Goal: Information Seeking & Learning: Learn about a topic

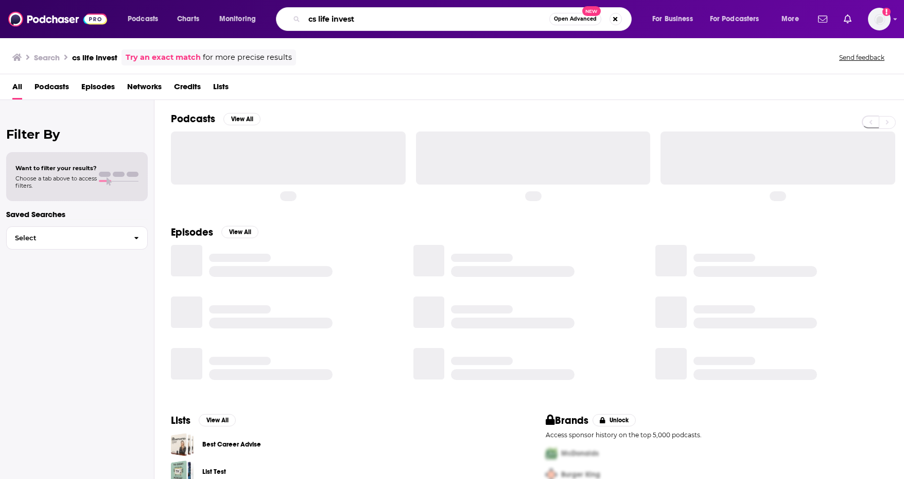
drag, startPoint x: 369, startPoint y: 23, endPoint x: 242, endPoint y: 6, distance: 128.4
click at [242, 6] on div "Podcasts Charts Monitoring cs life invest Open Advanced New For Business For Po…" at bounding box center [452, 19] width 904 height 38
paste input "[PERSON_NAME] Show"
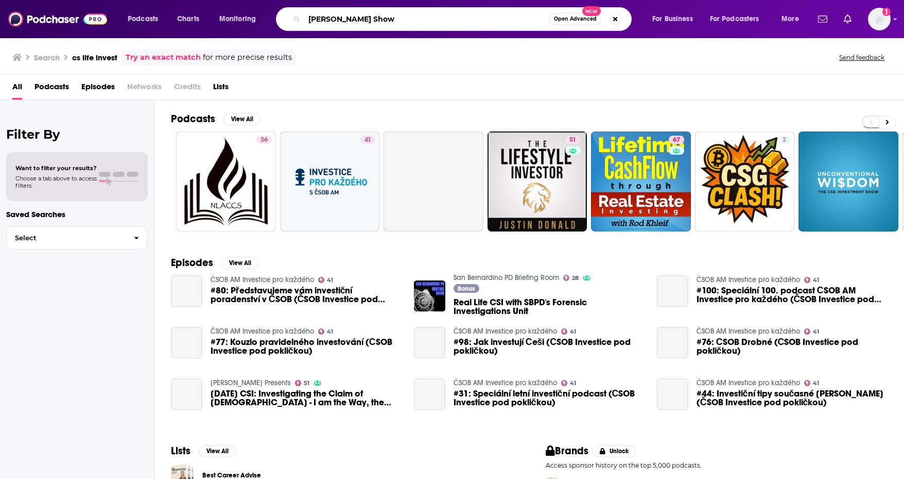
type input "[PERSON_NAME] Show"
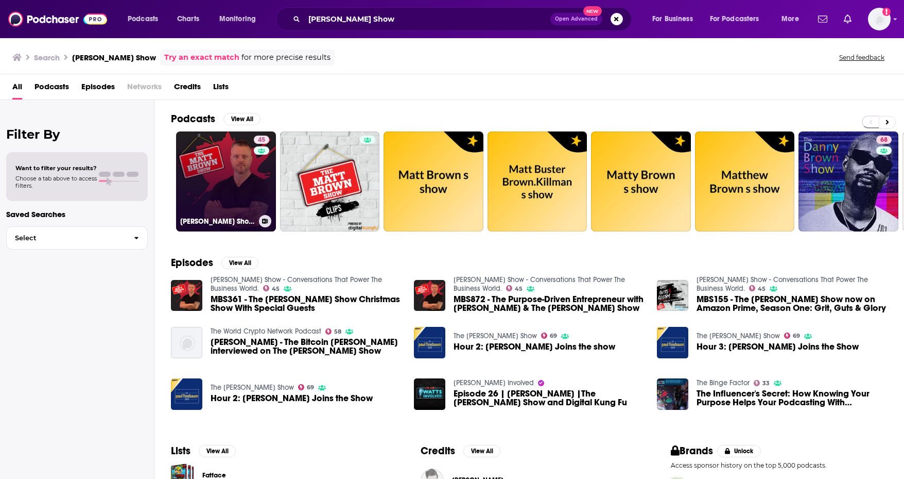
click at [221, 184] on link "45 [PERSON_NAME] Show - Conversations That Power The Business World." at bounding box center [226, 181] width 100 height 100
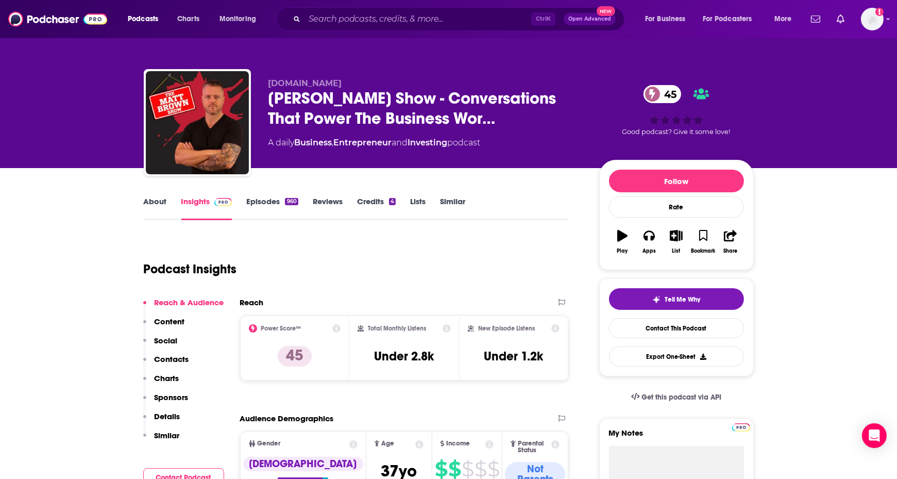
click at [269, 202] on link "Episodes 960" at bounding box center [272, 208] width 52 height 24
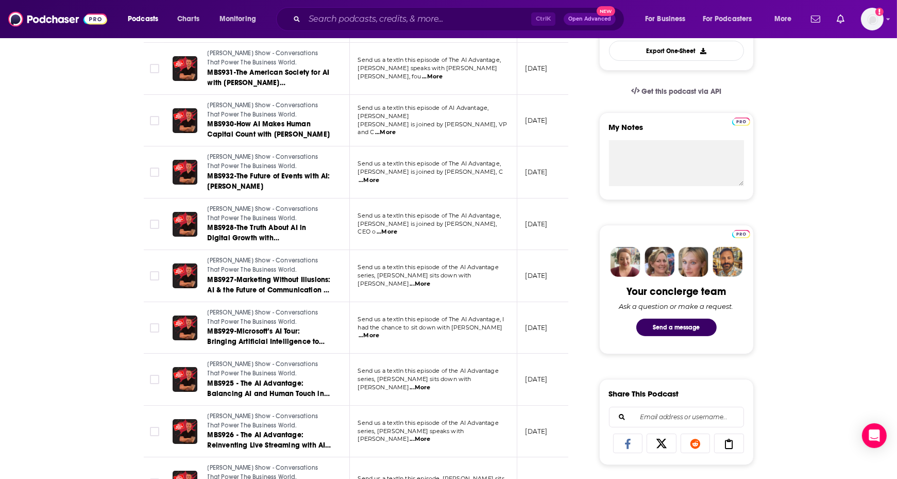
scroll to position [306, 0]
drag, startPoint x: 118, startPoint y: 319, endPoint x: 95, endPoint y: 341, distance: 32.8
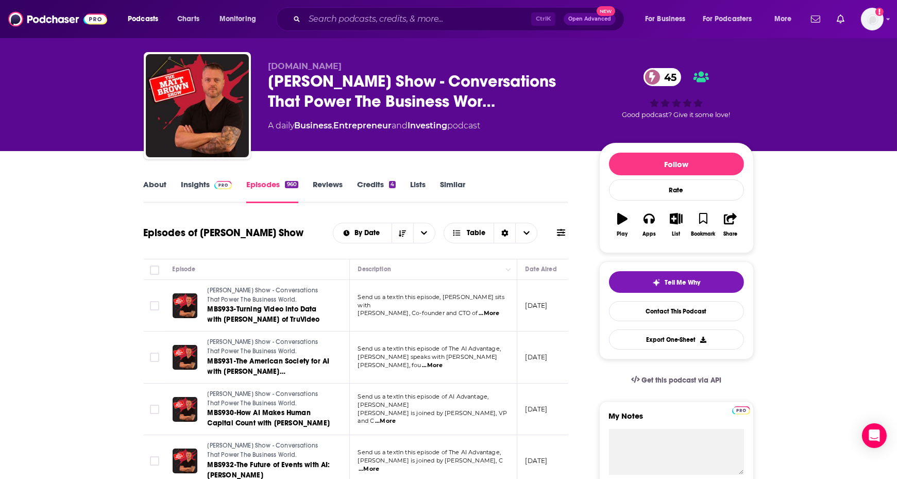
scroll to position [0, 0]
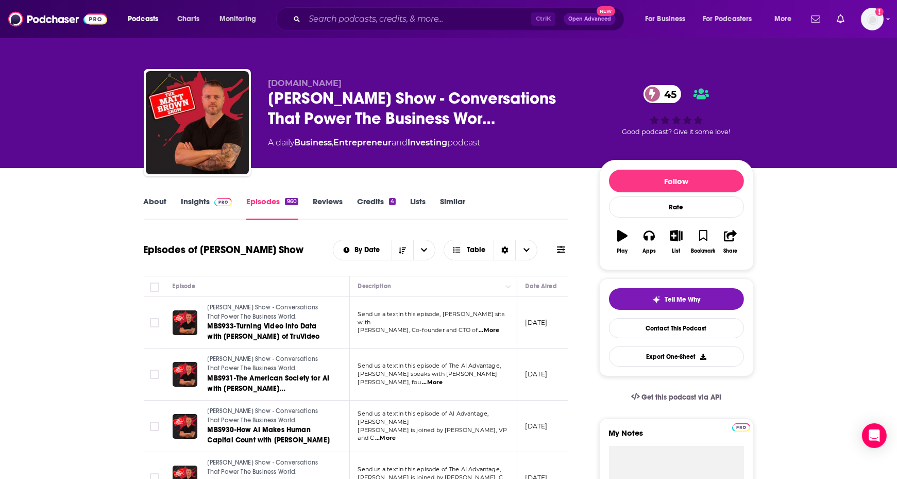
click at [190, 202] on link "Insights" at bounding box center [206, 208] width 51 height 24
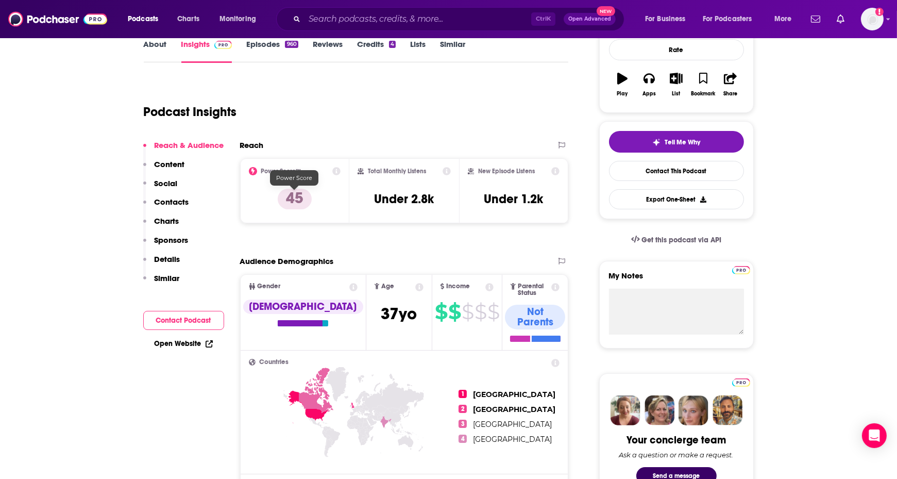
scroll to position [158, 0]
drag, startPoint x: 549, startPoint y: 198, endPoint x: 370, endPoint y: 194, distance: 178.8
click at [370, 194] on div "Power Score™ 45 Total Monthly Listens Under 2.8k New Episode Listens Under 1.2k" at bounding box center [404, 190] width 329 height 65
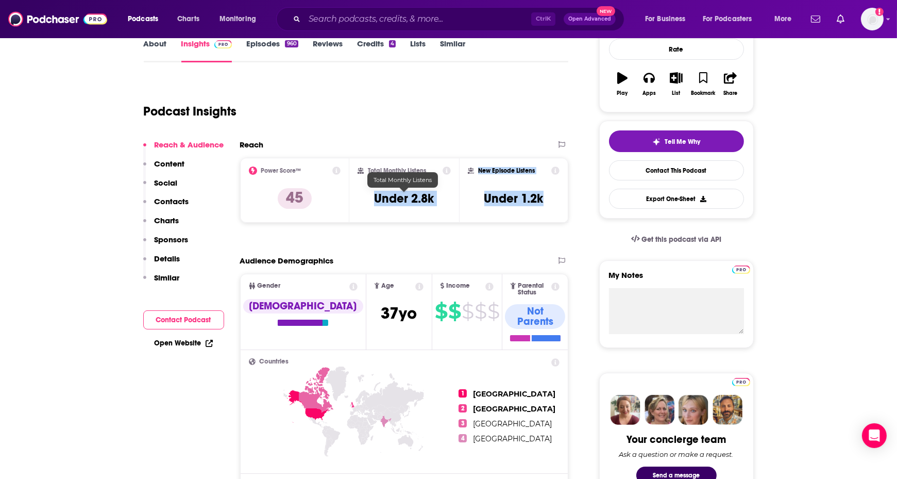
click at [402, 202] on h3 "Under 2.8k" at bounding box center [404, 198] width 60 height 15
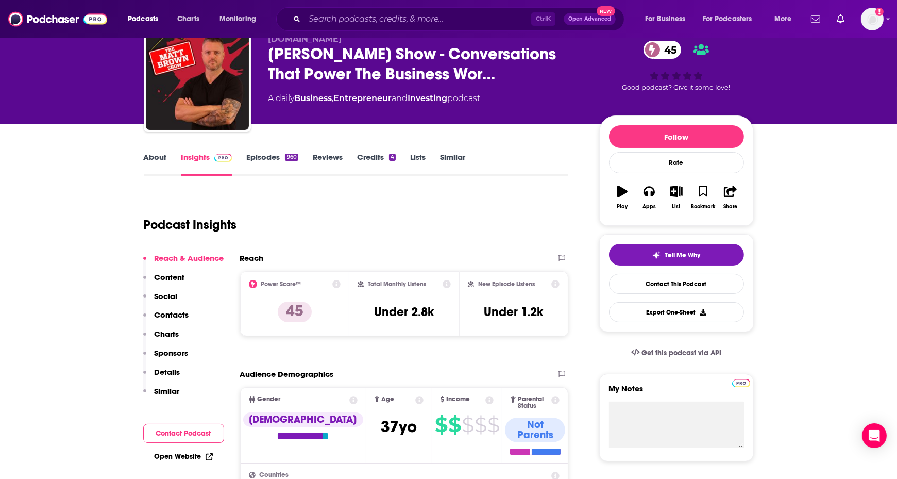
scroll to position [0, 0]
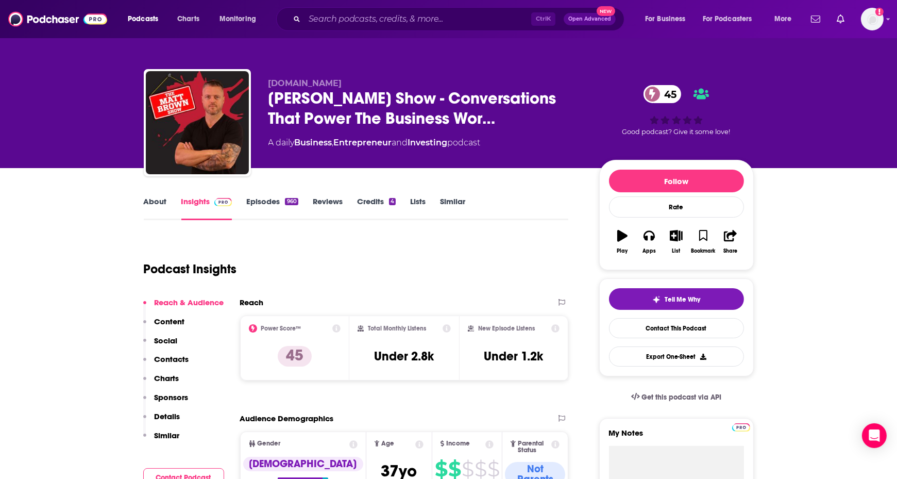
click at [254, 209] on link "Episodes 960" at bounding box center [272, 208] width 52 height 24
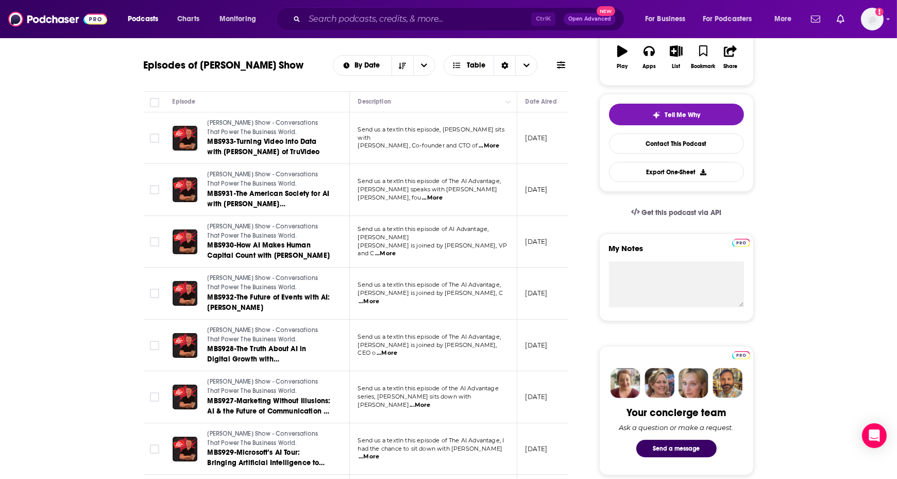
scroll to position [233, 0]
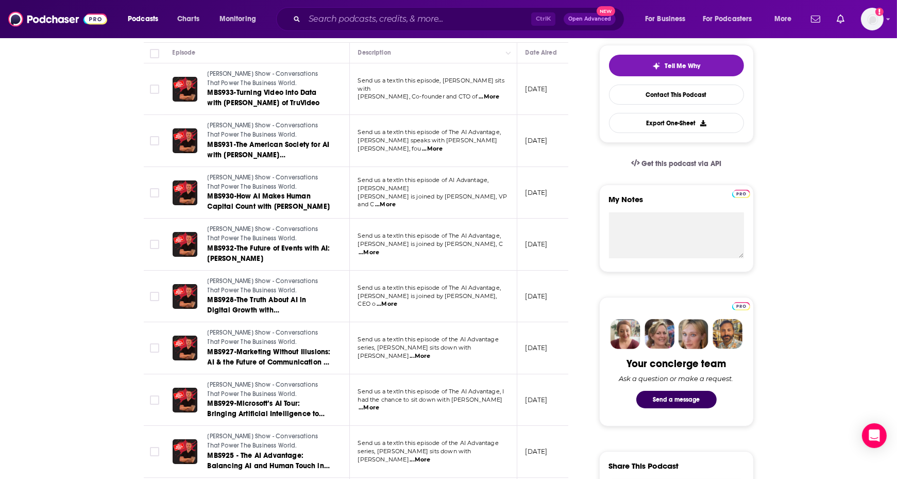
click at [442, 145] on span "...More" at bounding box center [432, 149] width 21 height 8
click at [379, 248] on span "...More" at bounding box center [368, 252] width 21 height 8
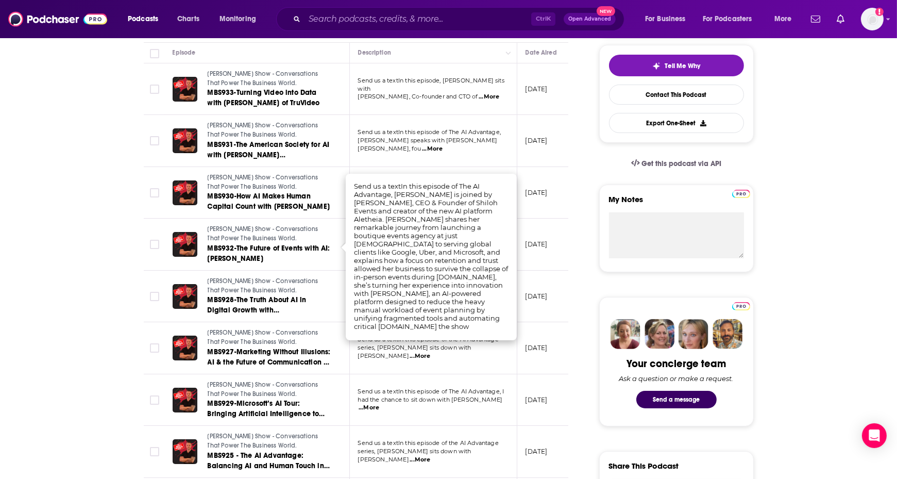
click at [528, 177] on td "[DATE]" at bounding box center [550, 193] width 67 height 52
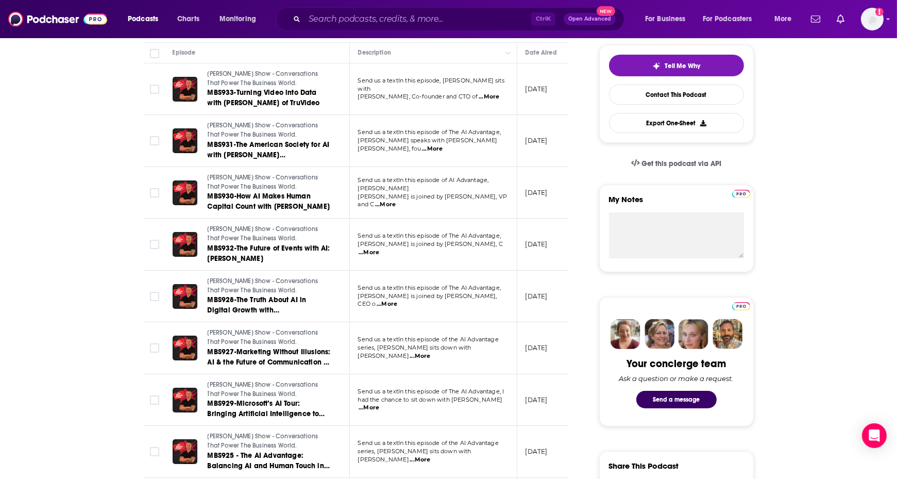
click at [396, 200] on span "...More" at bounding box center [385, 204] width 21 height 8
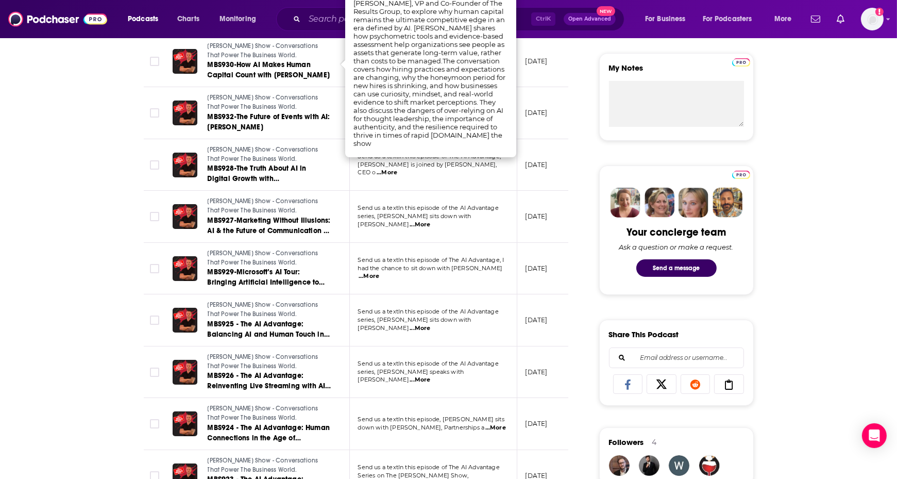
scroll to position [370, 0]
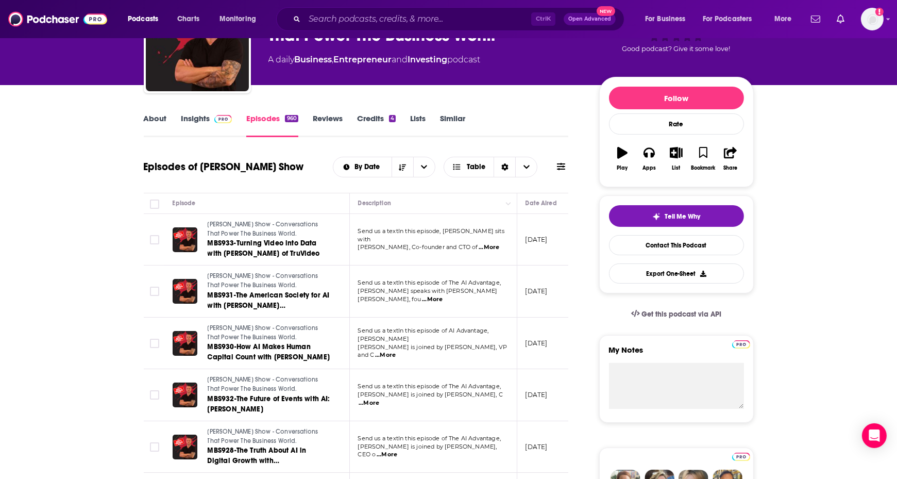
scroll to position [0, 0]
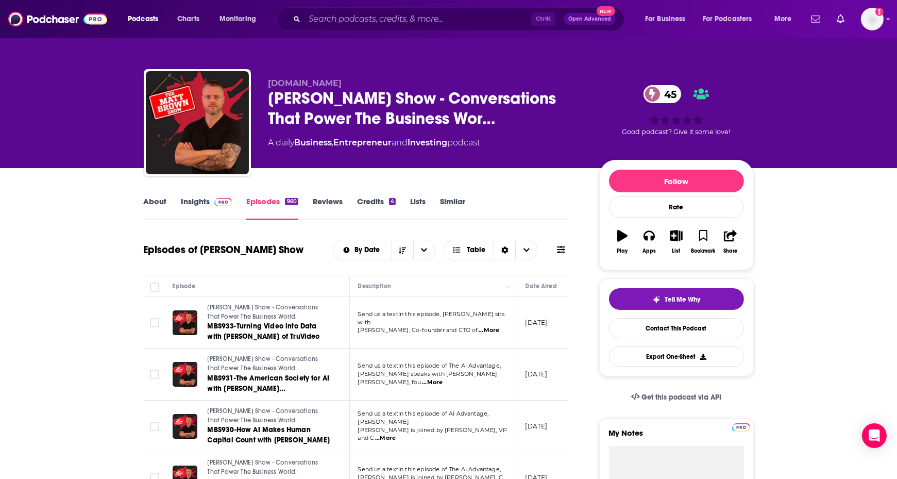
click at [207, 196] on link "Insights" at bounding box center [206, 208] width 51 height 24
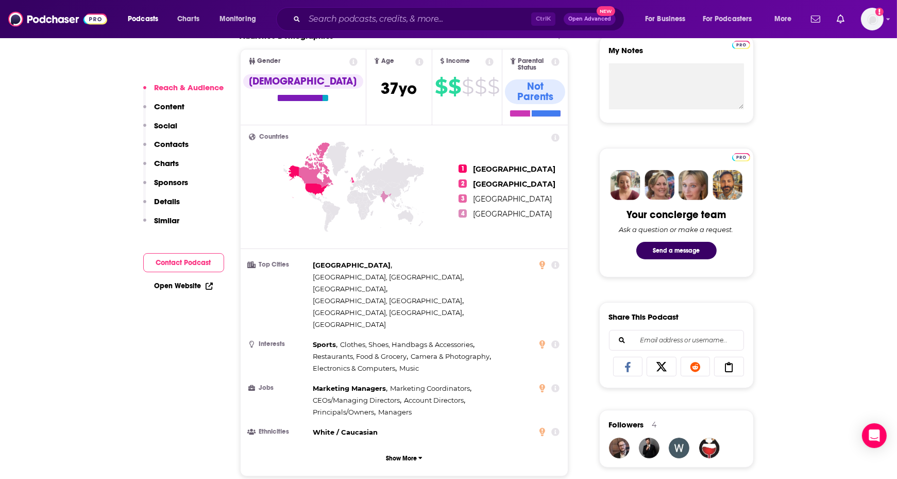
scroll to position [382, 0]
click at [542, 384] on icon at bounding box center [542, 388] width 6 height 8
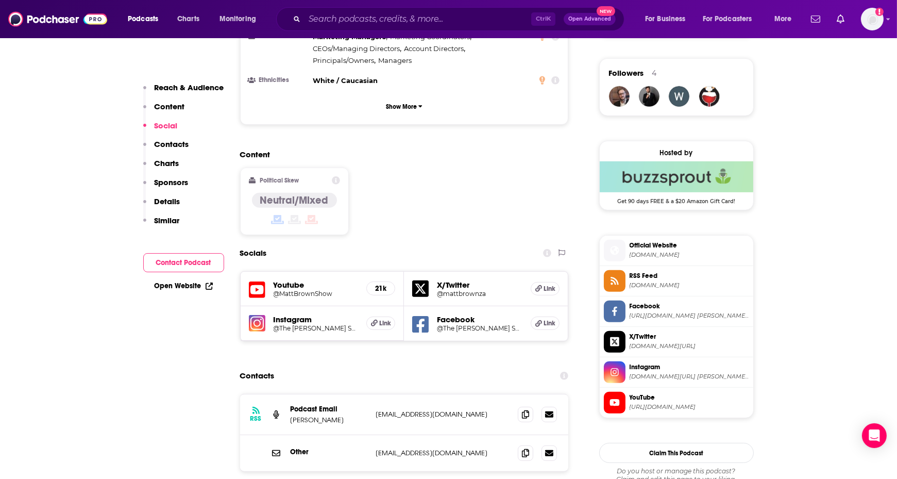
scroll to position [740, 0]
